Goal: Check status: Check status

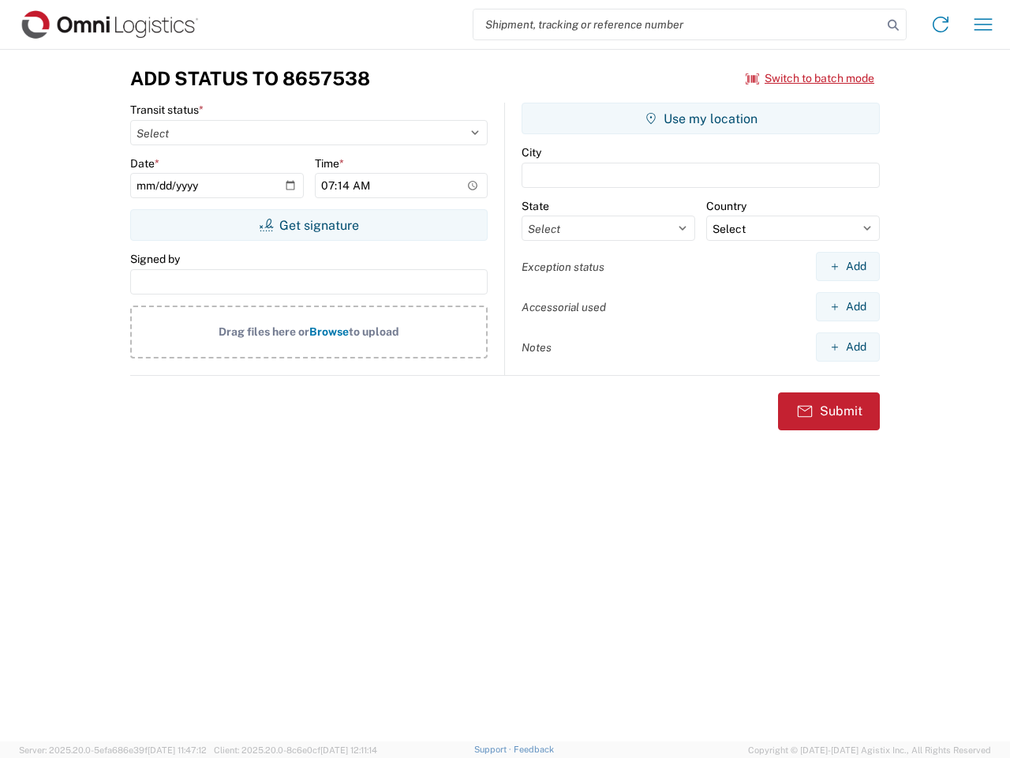
click at [678, 24] on input "search" at bounding box center [678, 24] width 409 height 30
click at [894, 25] on icon at bounding box center [894, 25] width 22 height 22
click at [941, 24] on icon at bounding box center [940, 24] width 25 height 25
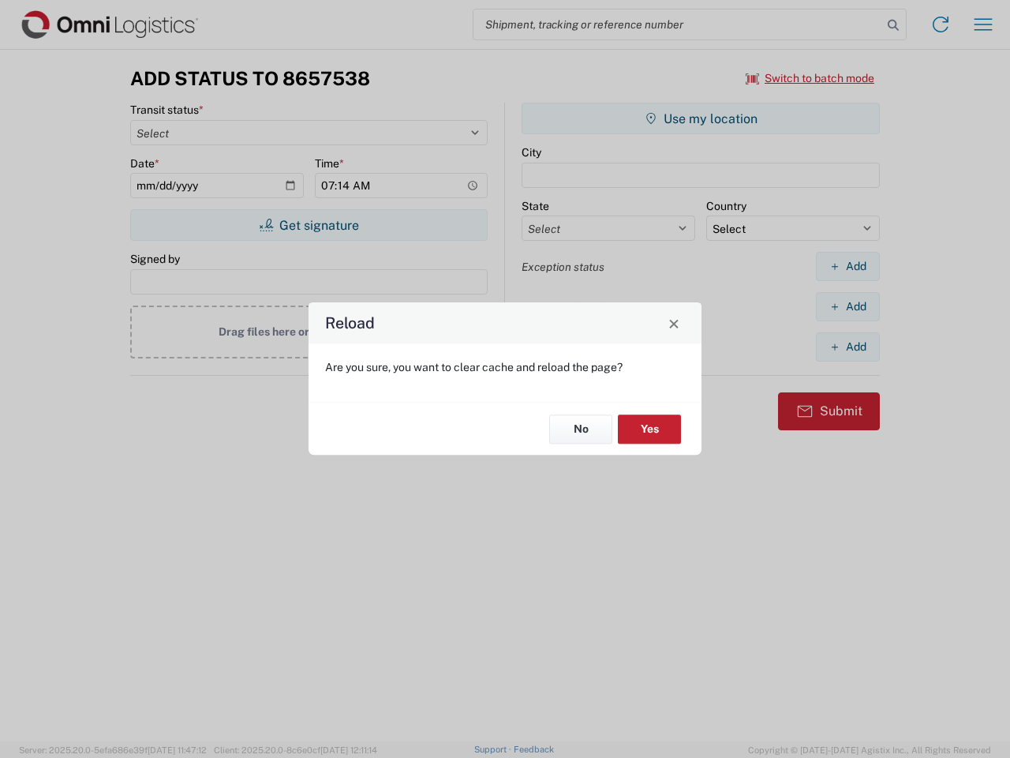
click at [984, 24] on div "Reload Are you sure, you want to clear cache and reload the page? No Yes" at bounding box center [505, 379] width 1010 height 758
click at [811, 78] on div "Reload Are you sure, you want to clear cache and reload the page? No Yes" at bounding box center [505, 379] width 1010 height 758
click at [309, 225] on div "Reload Are you sure, you want to clear cache and reload the page? No Yes" at bounding box center [505, 379] width 1010 height 758
click at [701, 118] on div "Reload Are you sure, you want to clear cache and reload the page? No Yes" at bounding box center [505, 379] width 1010 height 758
click at [848, 266] on div "Reload Are you sure, you want to clear cache and reload the page? No Yes" at bounding box center [505, 379] width 1010 height 758
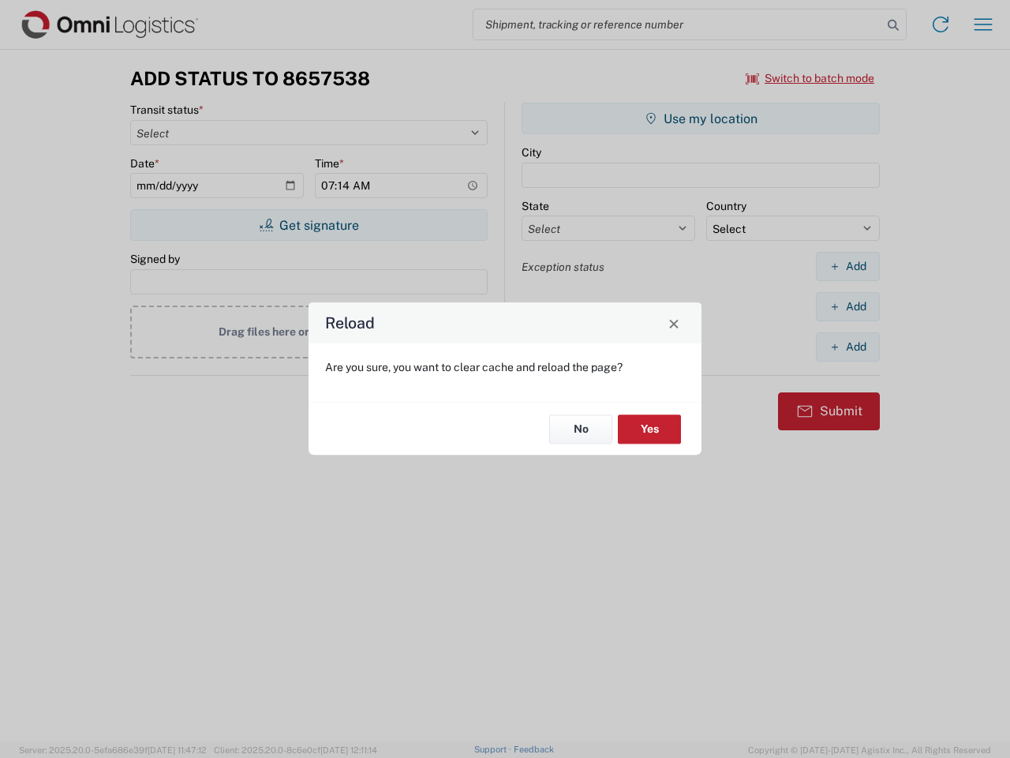
click at [848, 306] on div "Reload Are you sure, you want to clear cache and reload the page? No Yes" at bounding box center [505, 379] width 1010 height 758
click at [848, 347] on div "Reload Are you sure, you want to clear cache and reload the page? No Yes" at bounding box center [505, 379] width 1010 height 758
